Goal: Entertainment & Leisure: Consume media (video, audio)

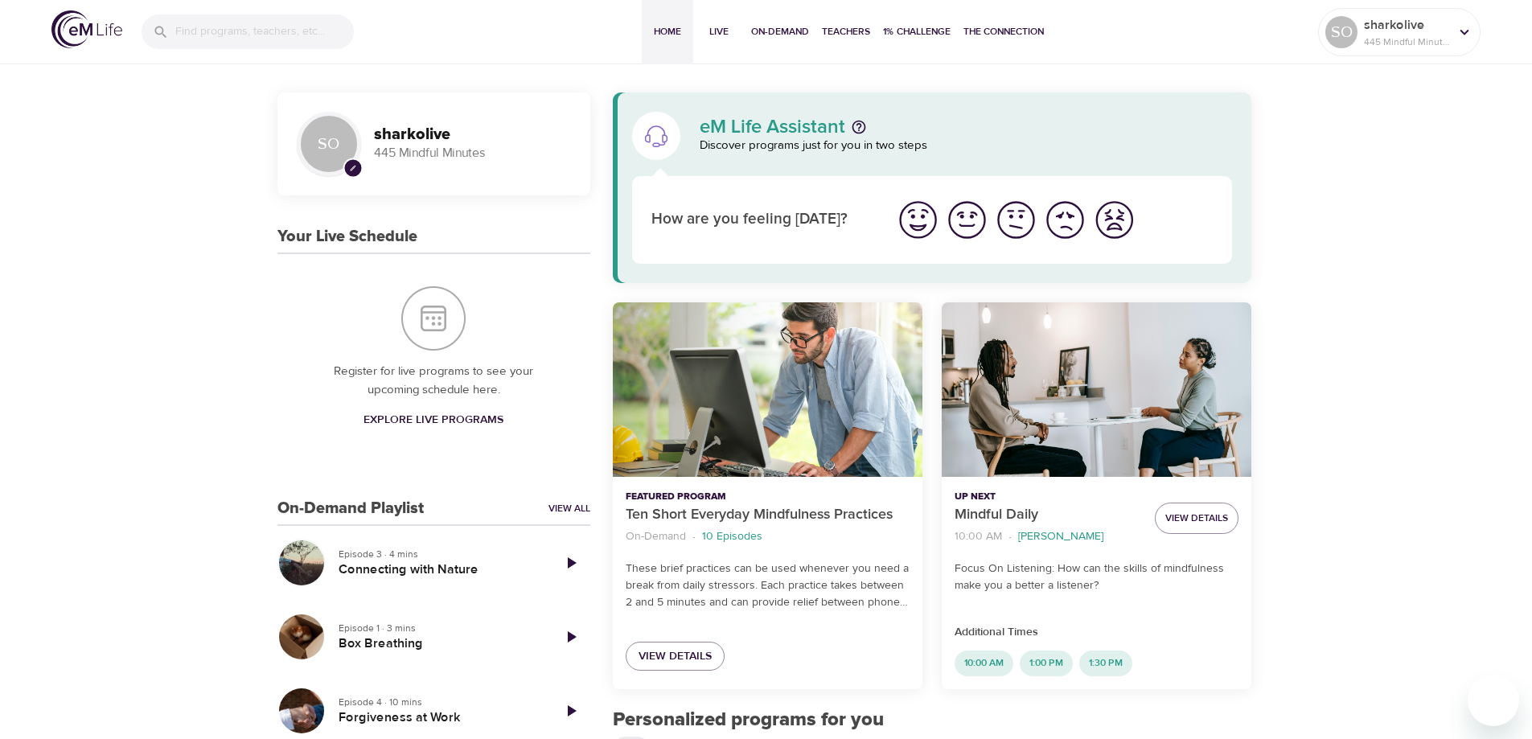
click at [295, 567] on div "Connecting with Nature" at bounding box center [301, 562] width 45 height 45
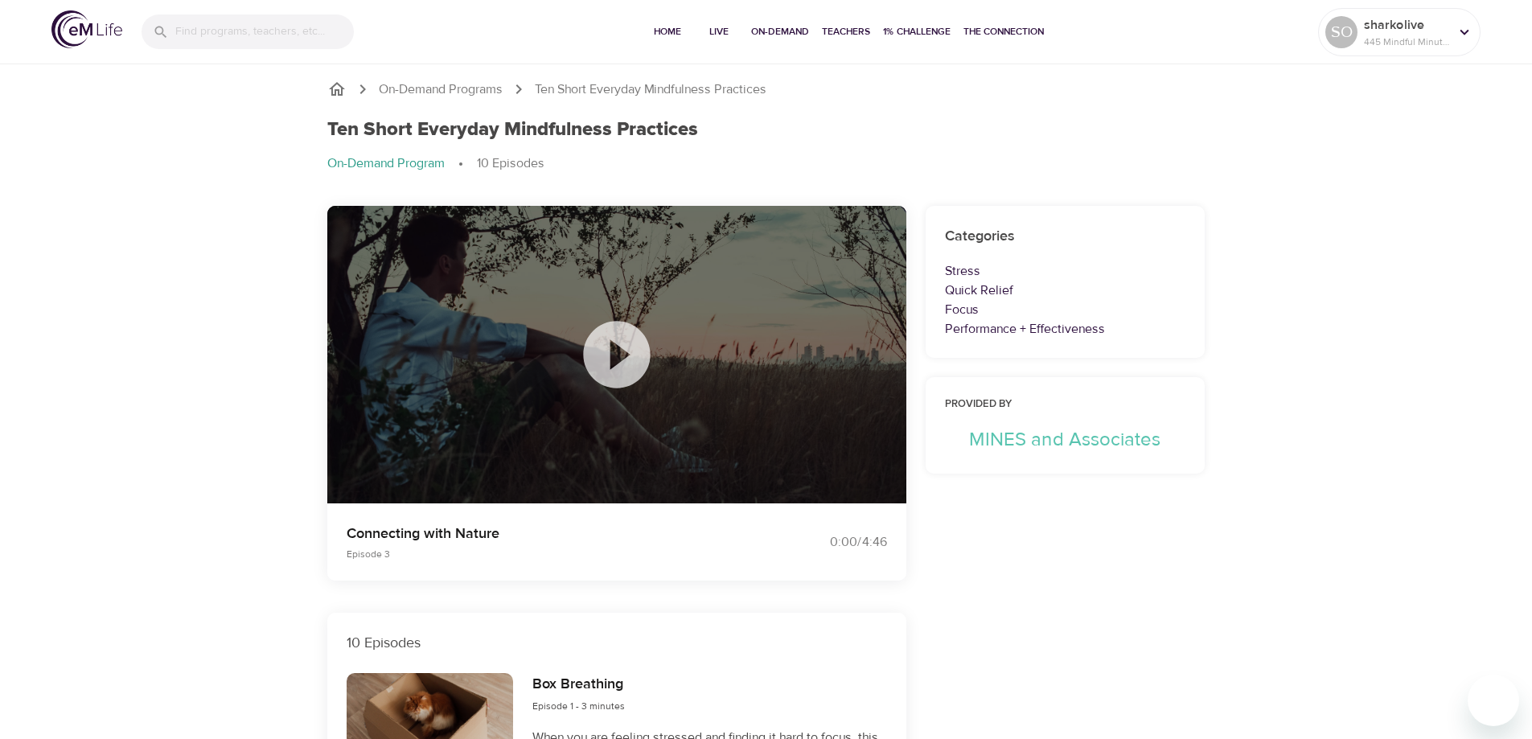
click at [629, 351] on icon at bounding box center [616, 354] width 67 height 67
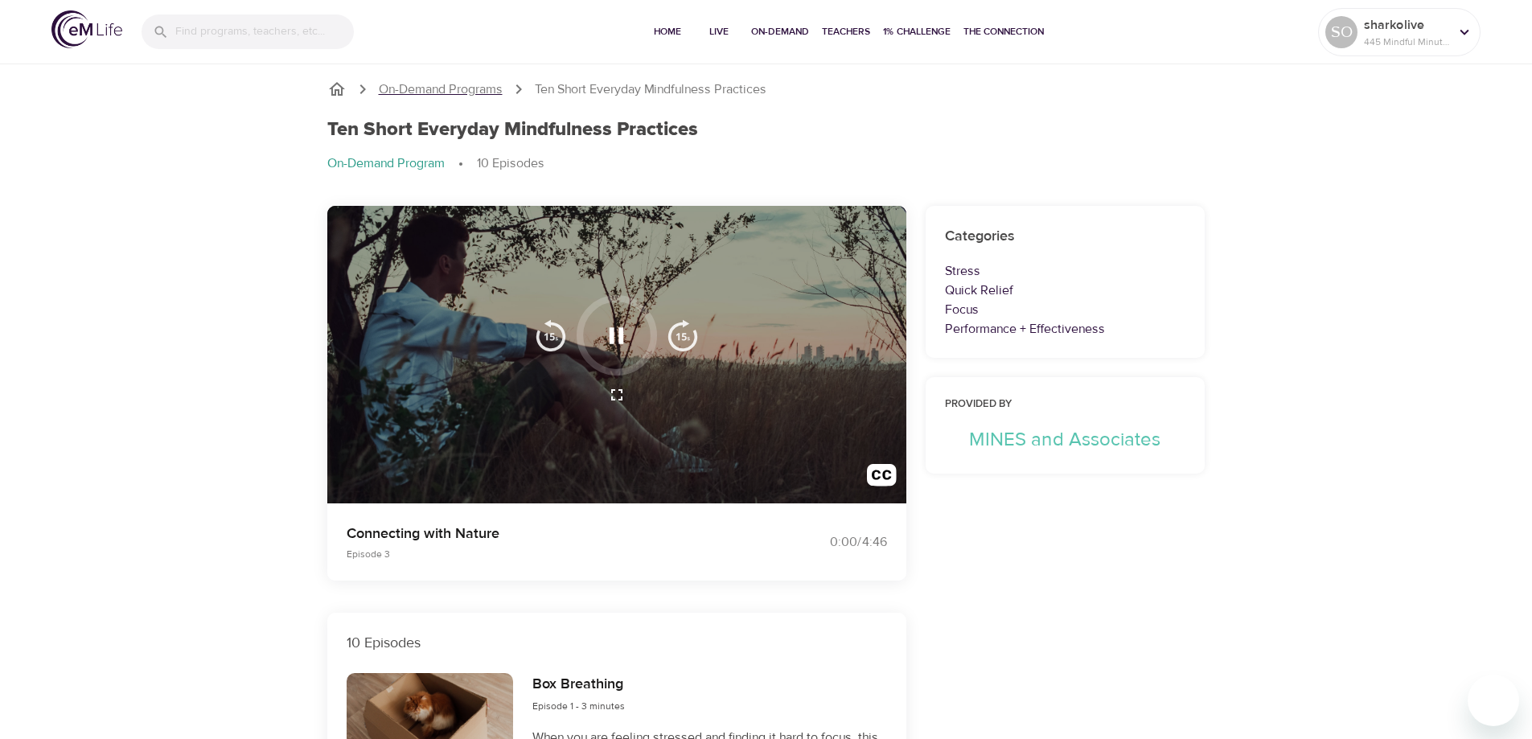
click at [435, 88] on p "On-Demand Programs" at bounding box center [441, 89] width 124 height 18
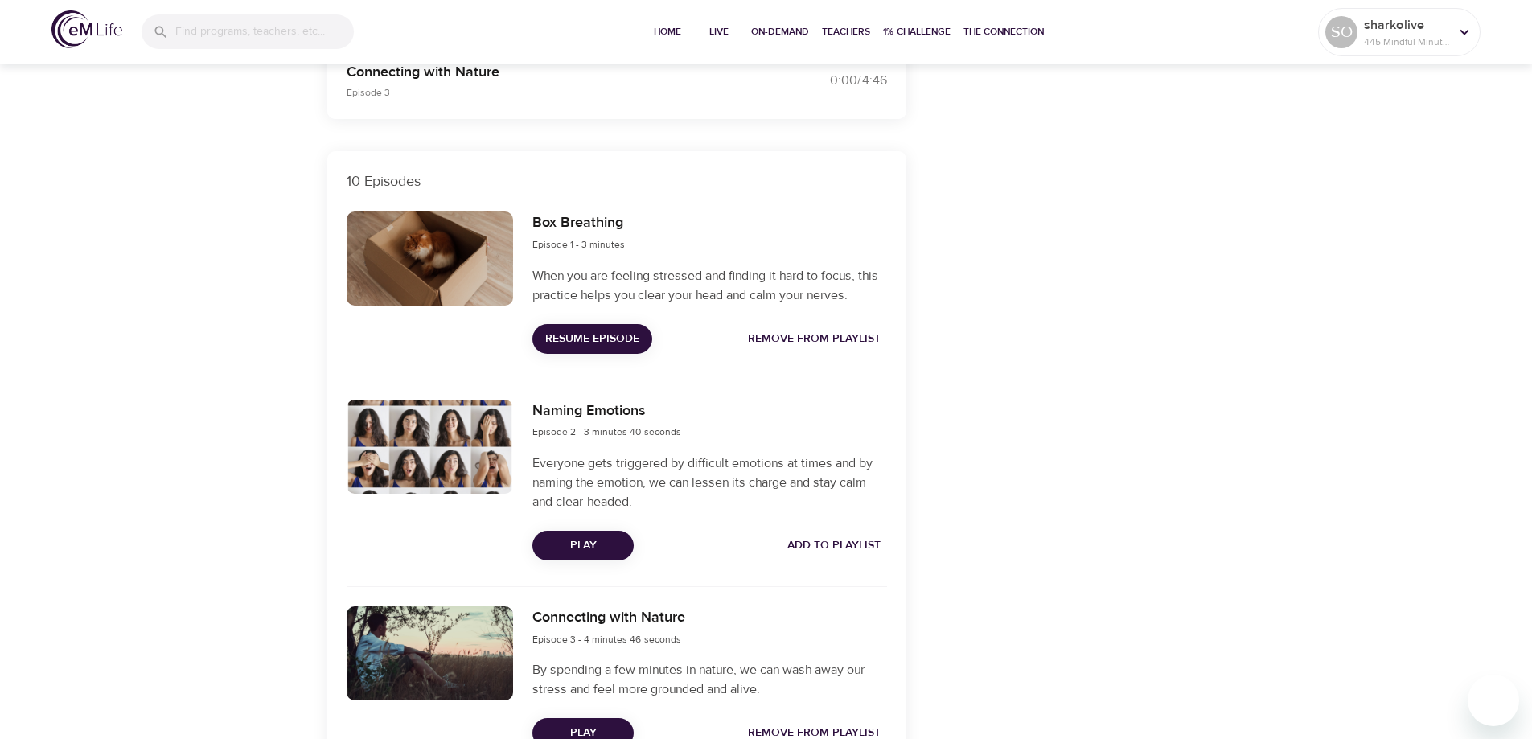
scroll to position [482, 0]
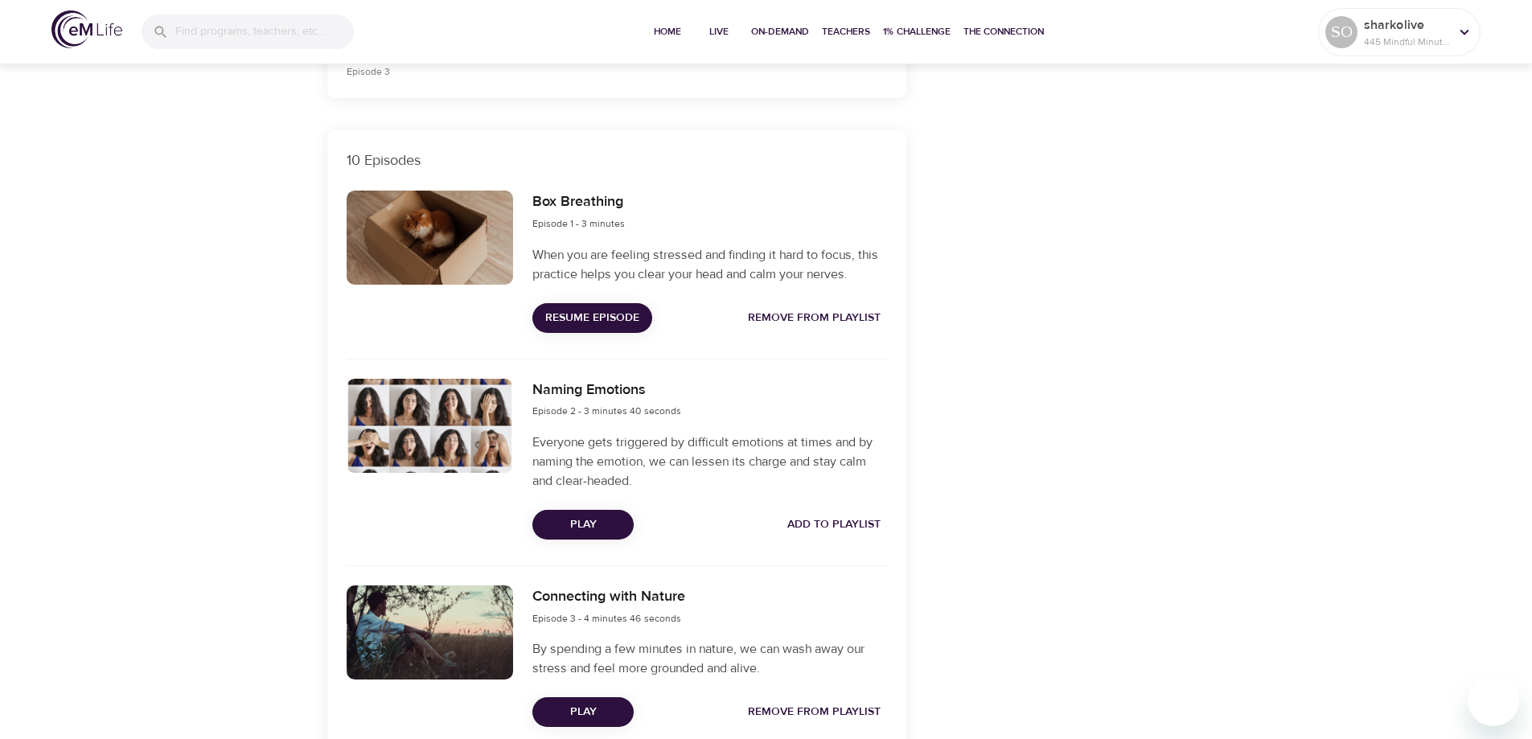
click at [433, 231] on div at bounding box center [429, 238] width 167 height 94
click at [599, 340] on div "Box Breathing Episode 1 - 3 minutes When you are feeling stressed and finding i…" at bounding box center [709, 261] width 373 height 161
click at [598, 316] on span "Resume Episode" at bounding box center [592, 318] width 94 height 20
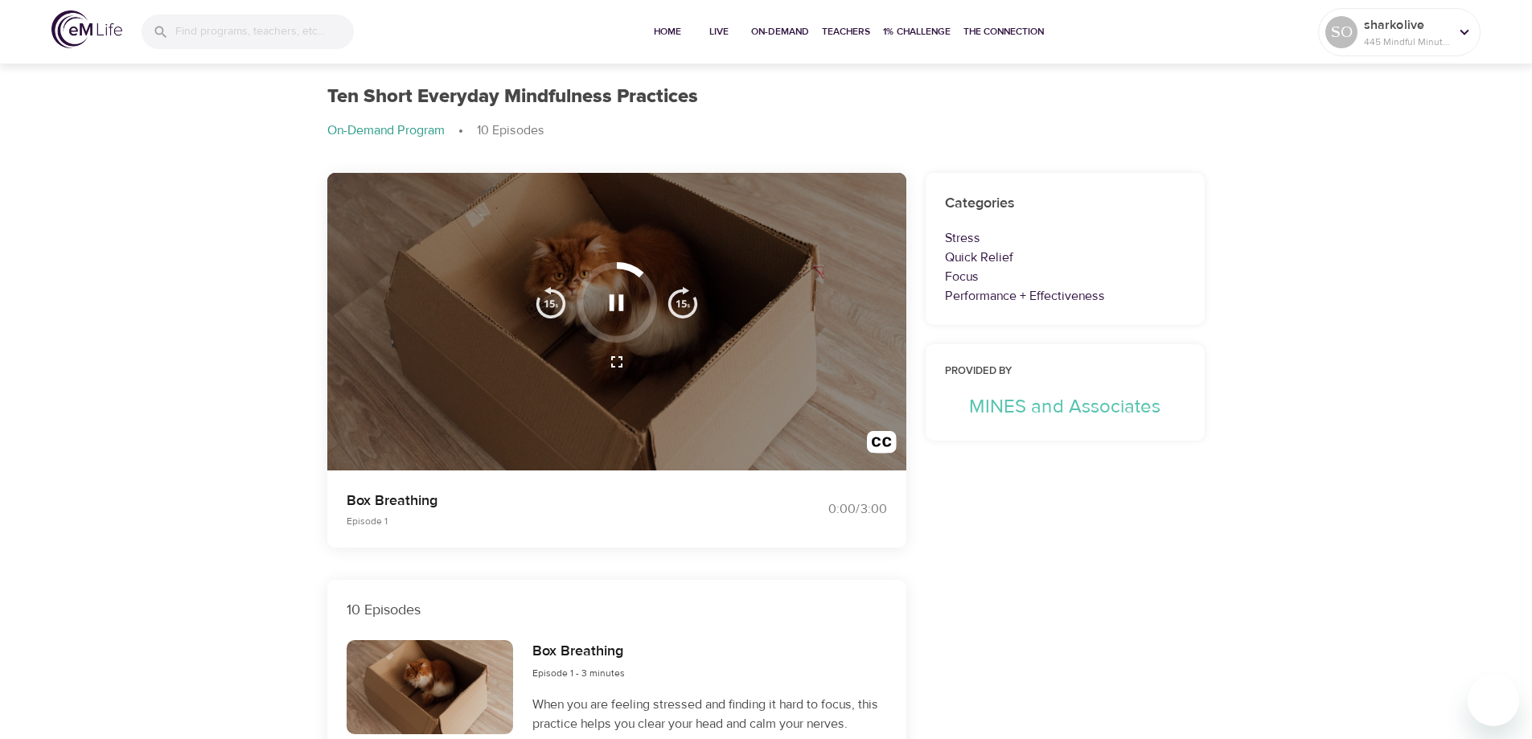
scroll to position [0, 0]
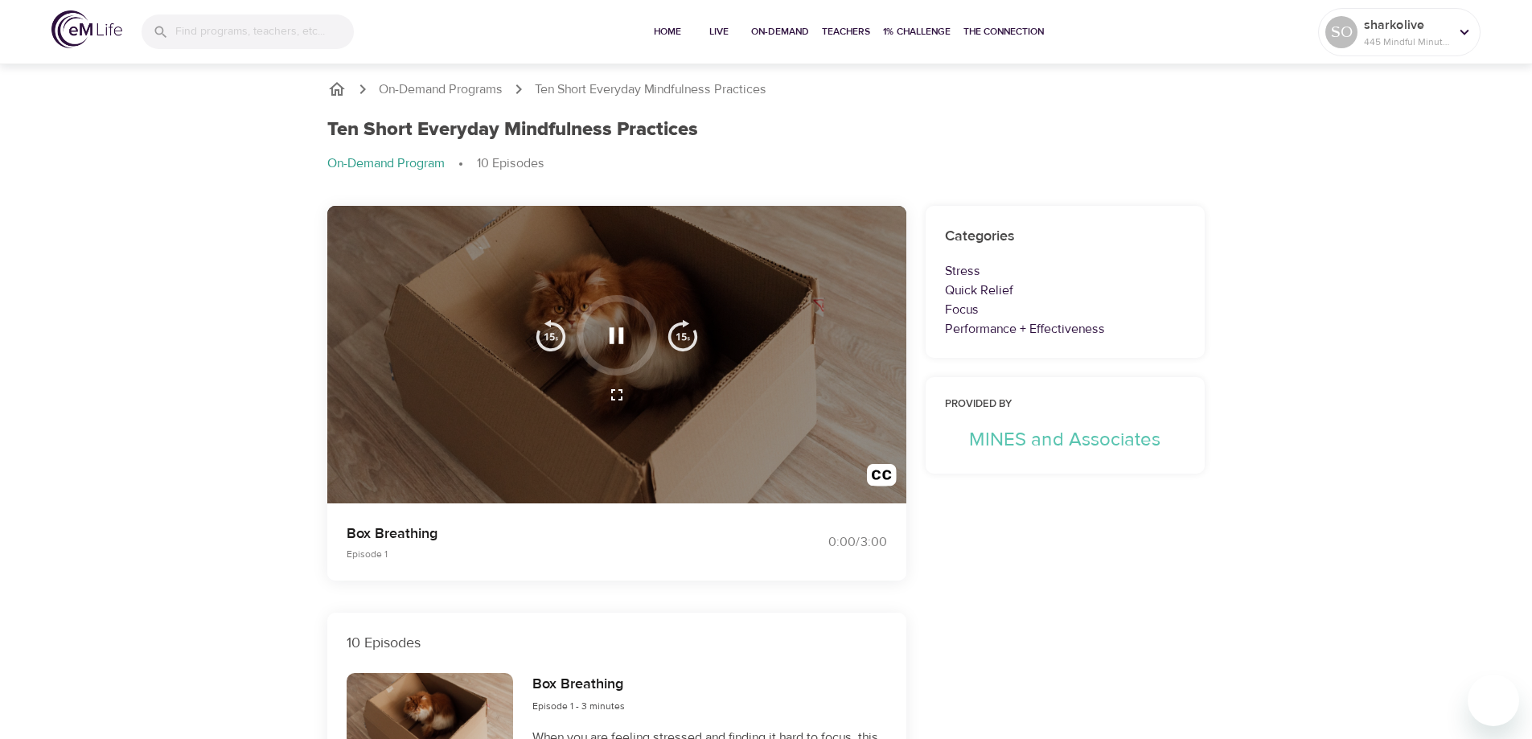
click at [581, 337] on div at bounding box center [616, 335] width 80 height 80
click at [622, 326] on icon "button" at bounding box center [616, 336] width 28 height 28
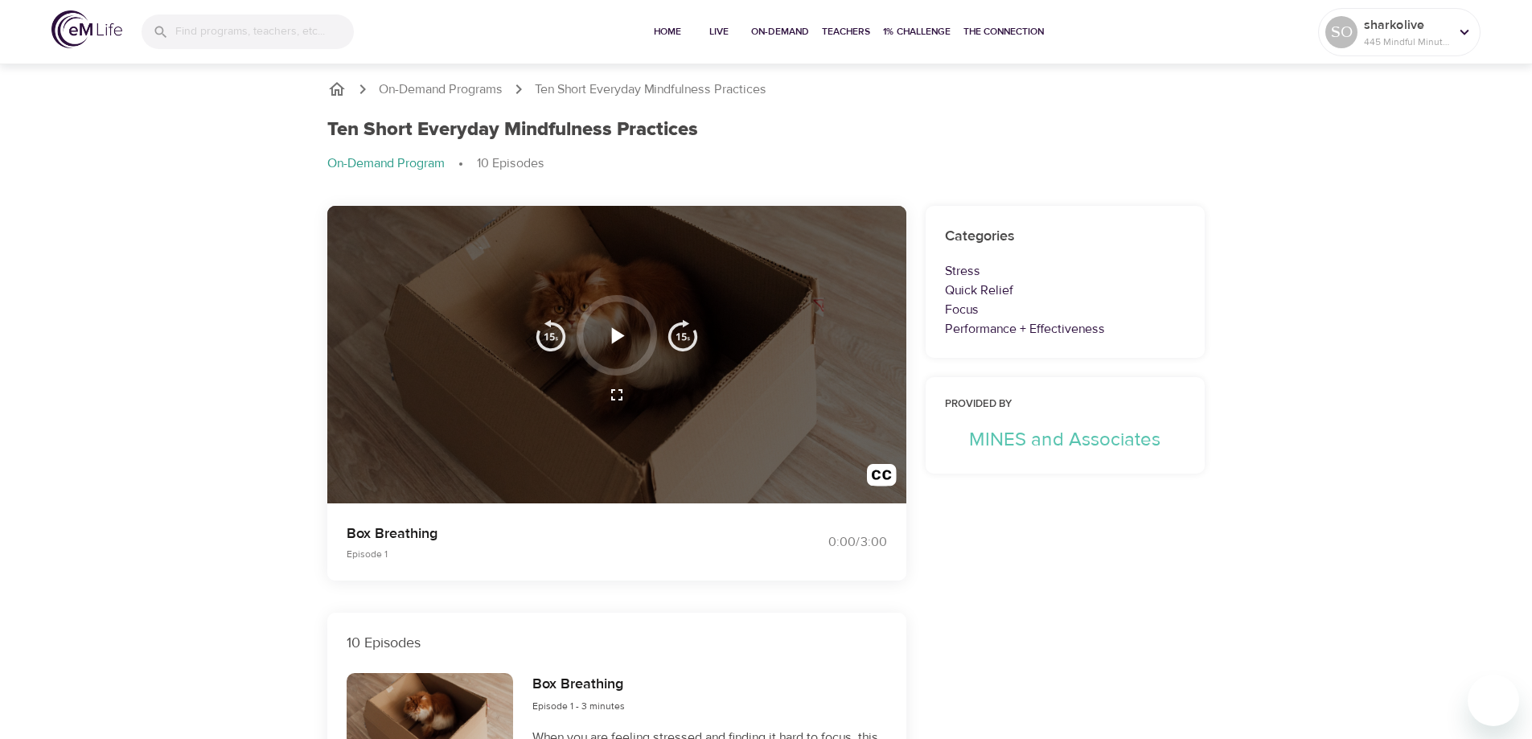
click at [614, 338] on icon "button" at bounding box center [618, 335] width 13 height 16
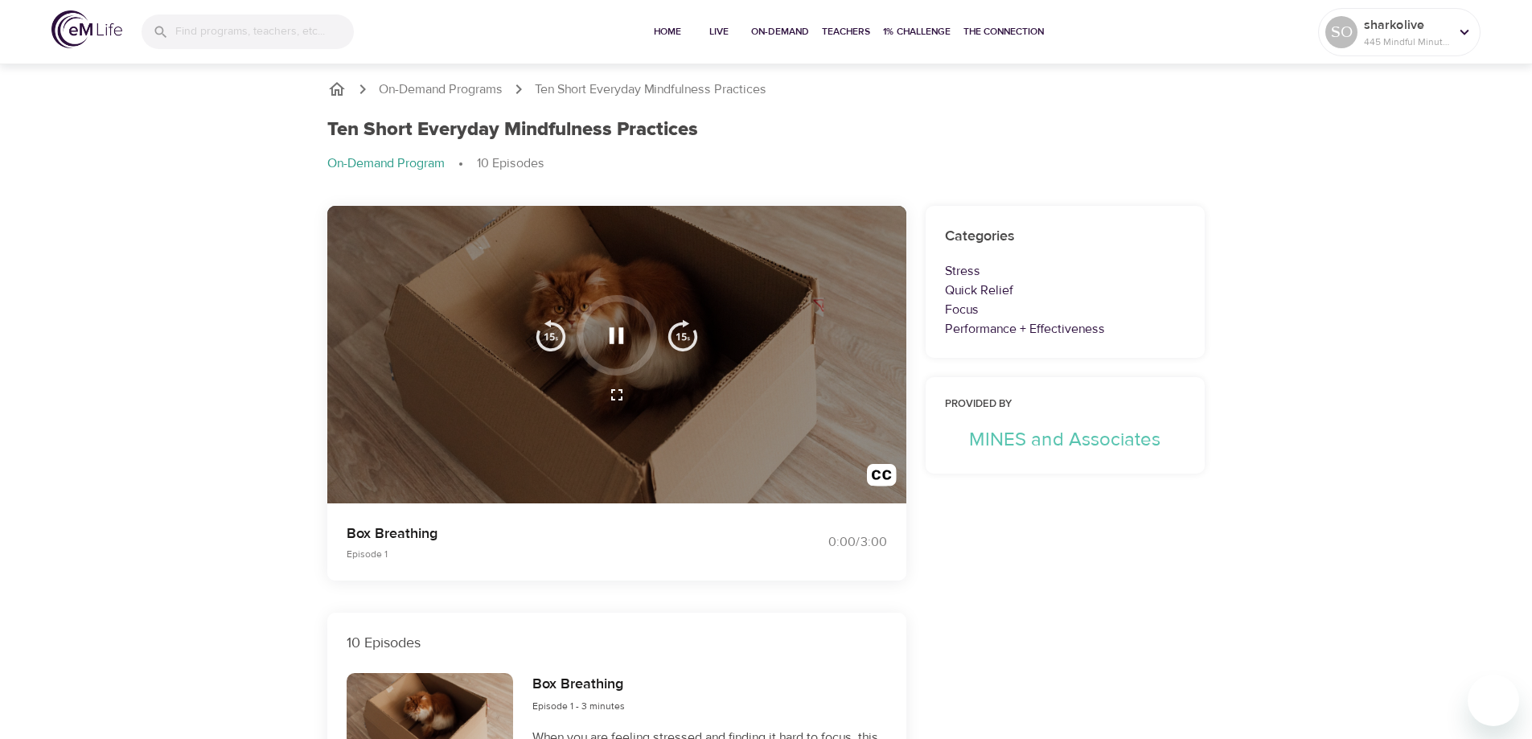
click at [615, 338] on icon "button" at bounding box center [616, 336] width 28 height 28
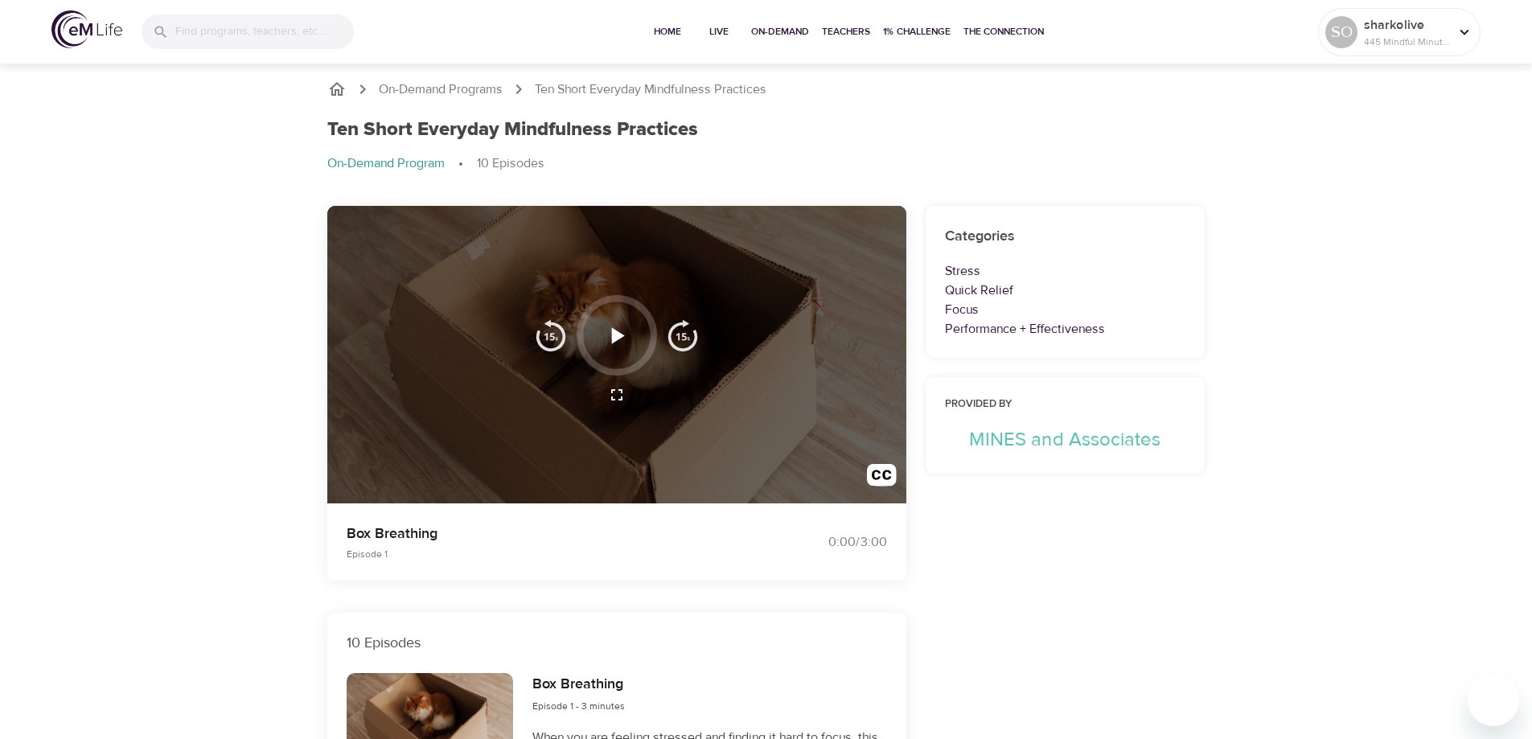
click at [615, 338] on icon "button" at bounding box center [618, 335] width 13 height 16
